Goal: Task Accomplishment & Management: Use online tool/utility

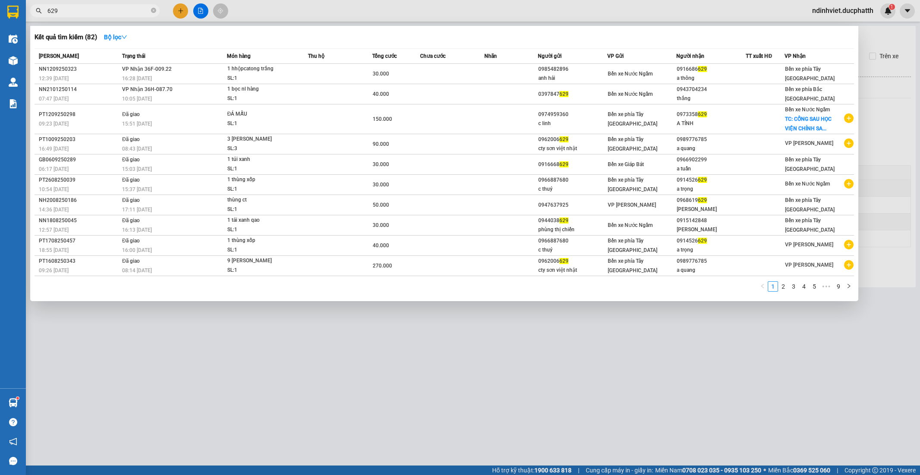
click at [77, 11] on input "629" at bounding box center [98, 10] width 102 height 9
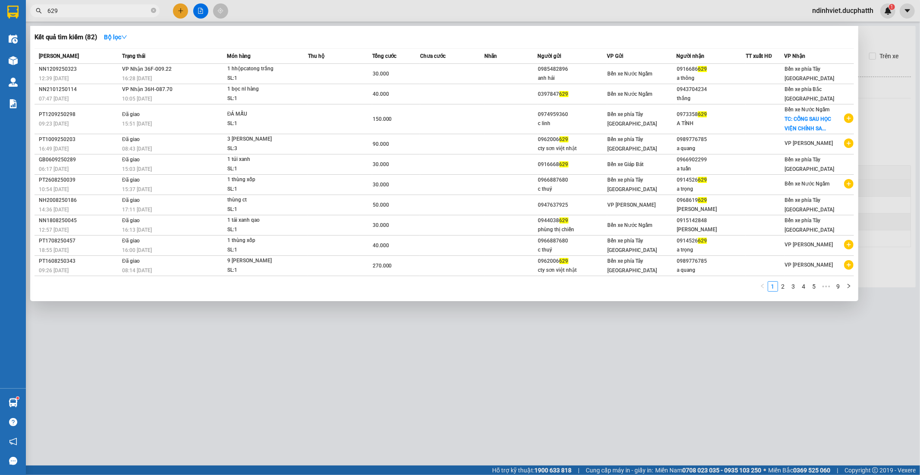
click at [77, 11] on input "629" at bounding box center [98, 10] width 102 height 9
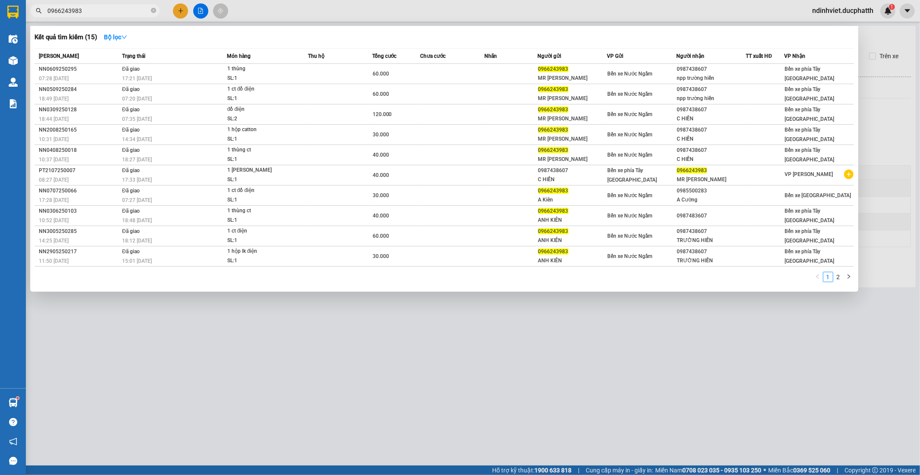
type input "0966243983"
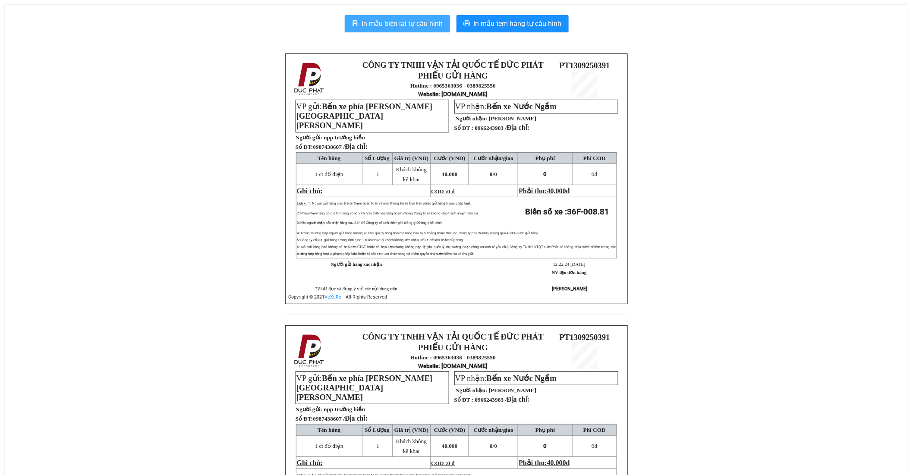
click at [396, 25] on span "In mẫu biên lai tự cấu hình" at bounding box center [402, 23] width 81 height 11
